Goal: Find contact information: Find contact information

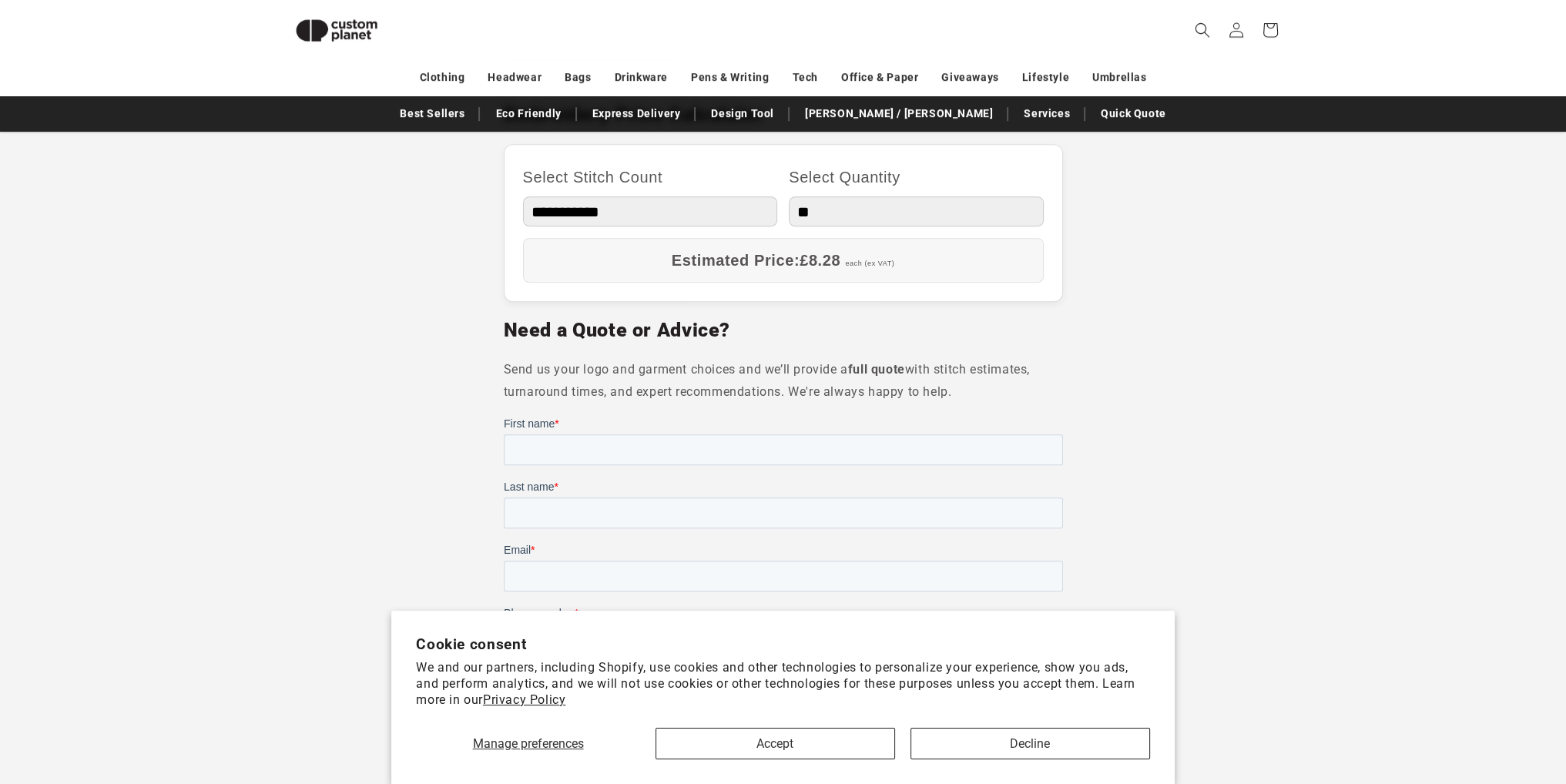
scroll to position [924, 0]
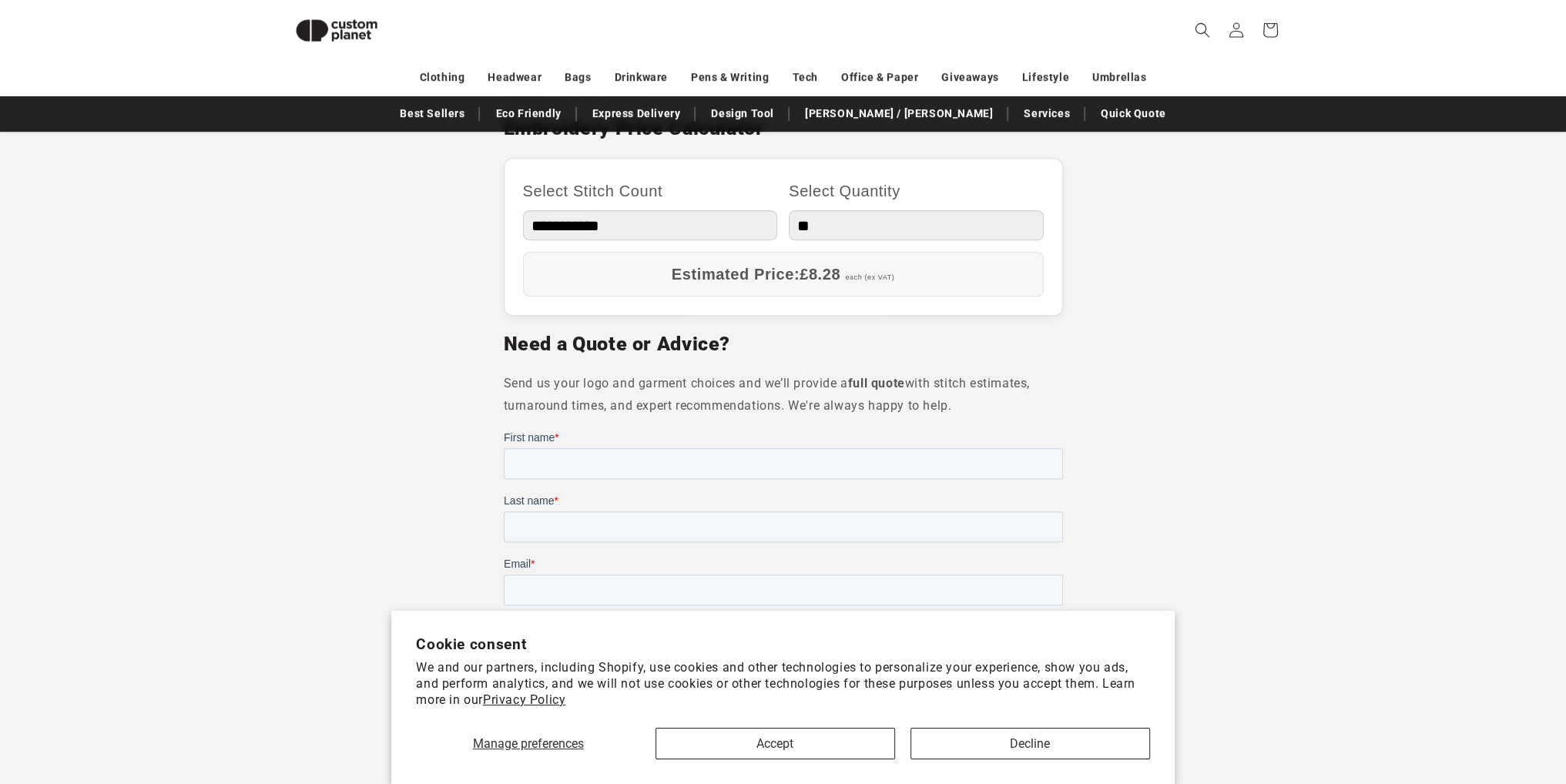
click at [1127, 362] on section "Looking to add a long-lasting, professional finish to your garments? At Custom …" at bounding box center [783, 294] width 1566 height 1365
click at [813, 754] on button "Accept" at bounding box center [776, 743] width 239 height 31
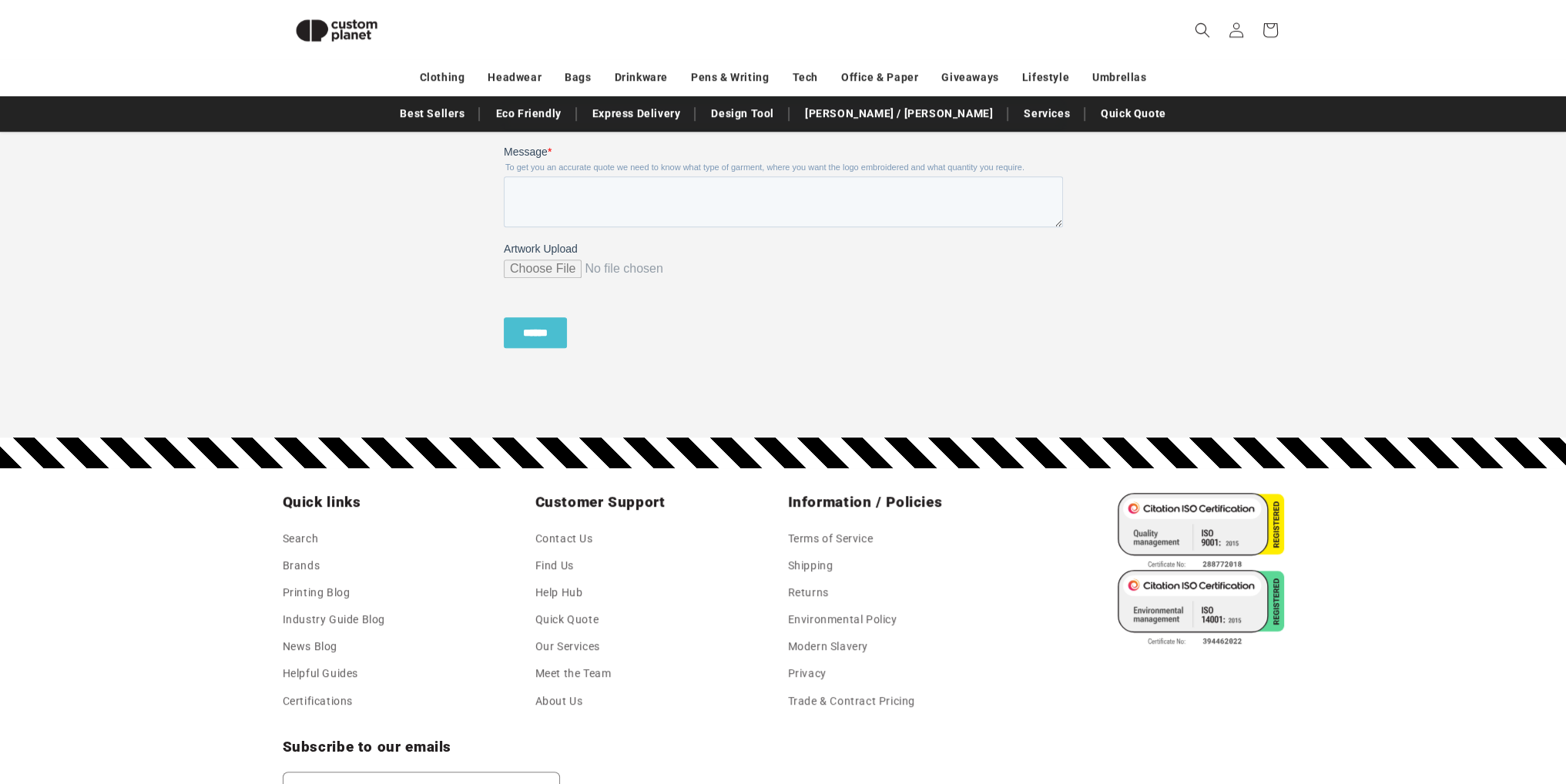
scroll to position [1463, 0]
click at [548, 542] on link "Contact Us" at bounding box center [564, 540] width 58 height 23
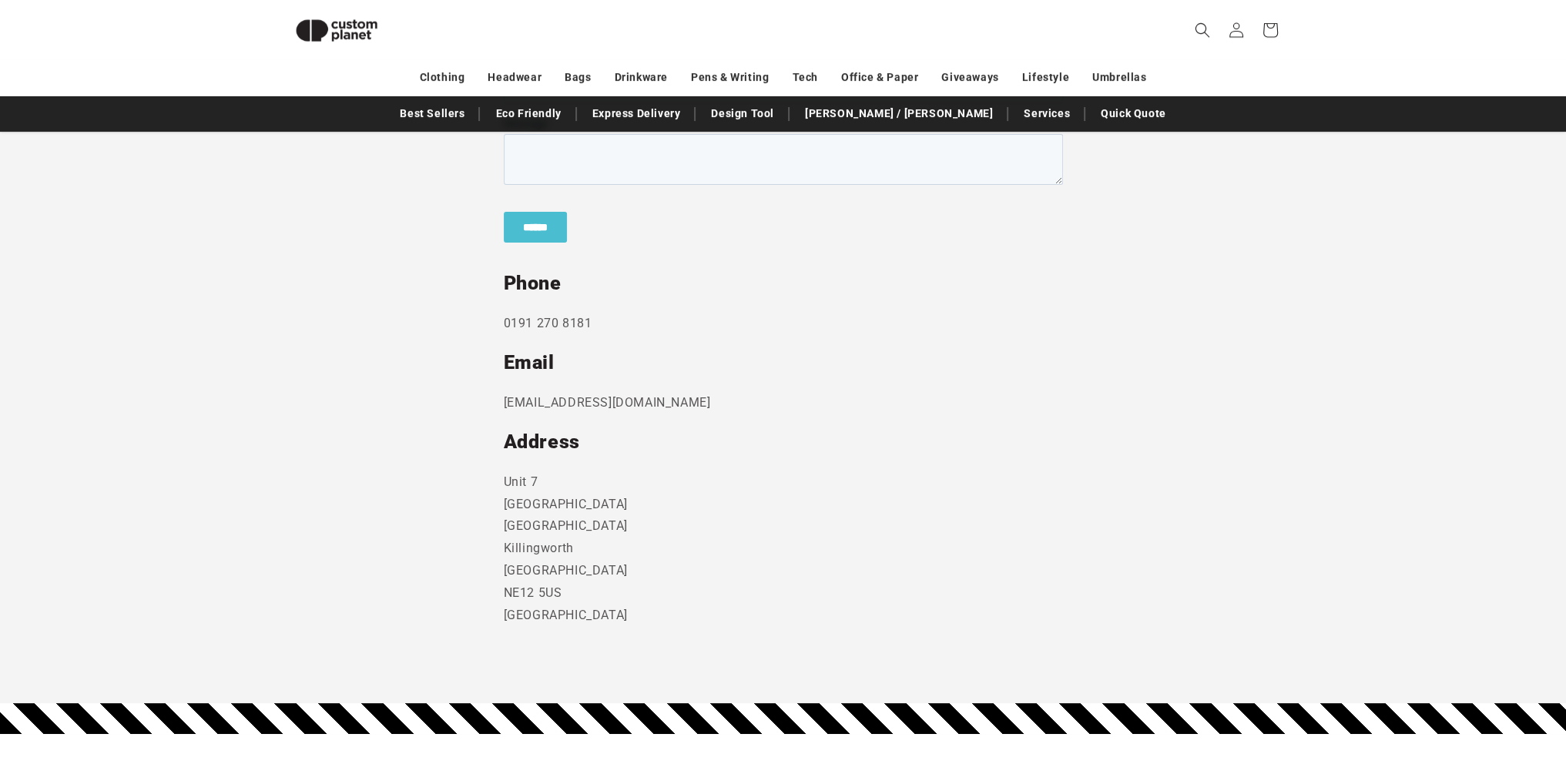
scroll to position [748, 0]
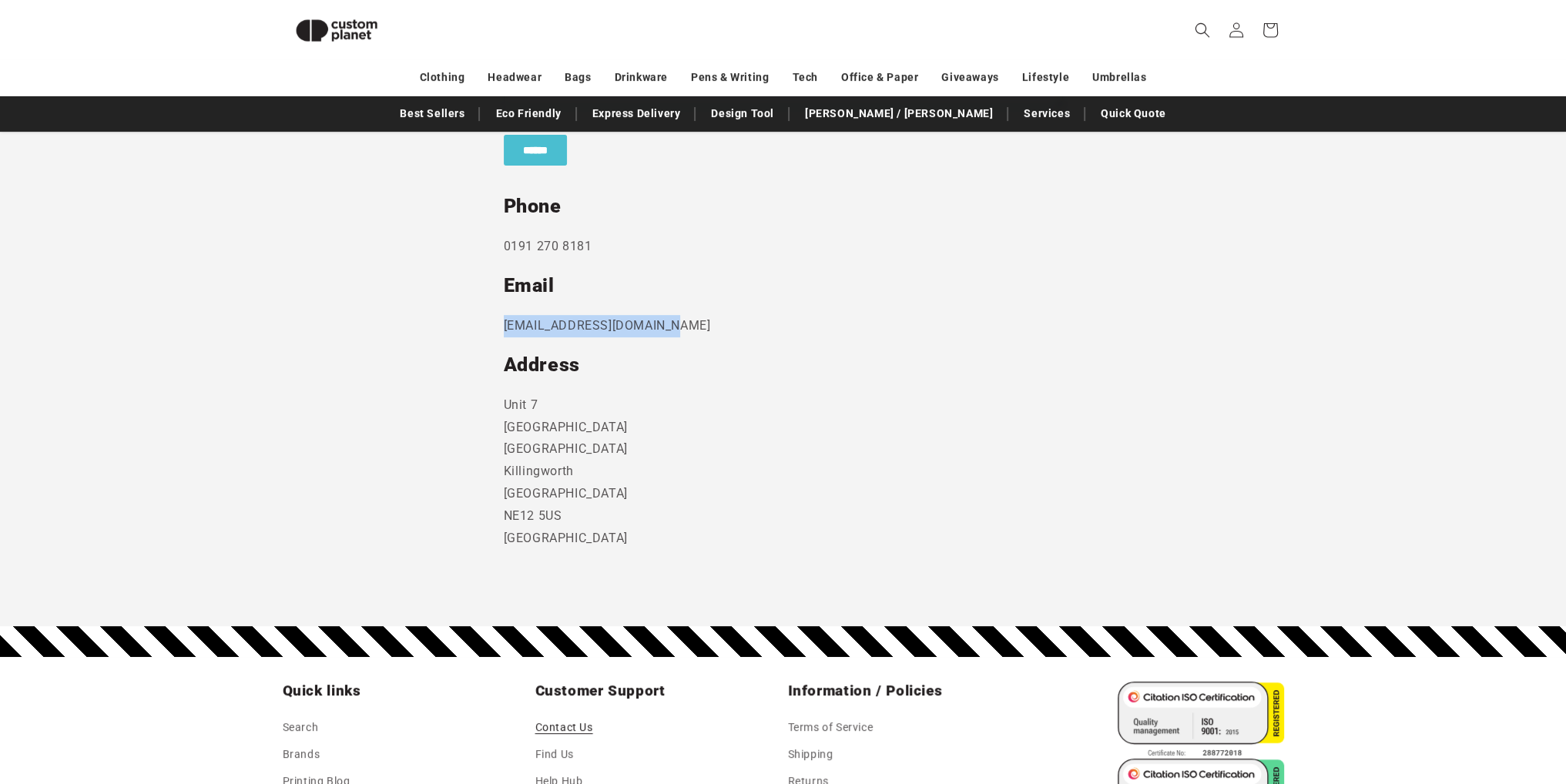
drag, startPoint x: 672, startPoint y: 327, endPoint x: 483, endPoint y: 334, distance: 189.1
click at [483, 334] on section "Send us a message and someone will get back to you within 24 hours. Phone 0191 …" at bounding box center [783, 207] width 1566 height 839
copy p "sales@customplanet.co.uk"
